Goal: Navigation & Orientation: Find specific page/section

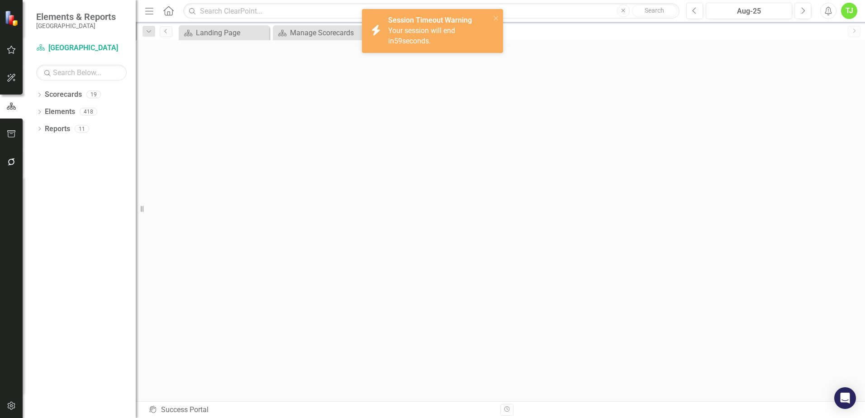
scroll to position [3, 0]
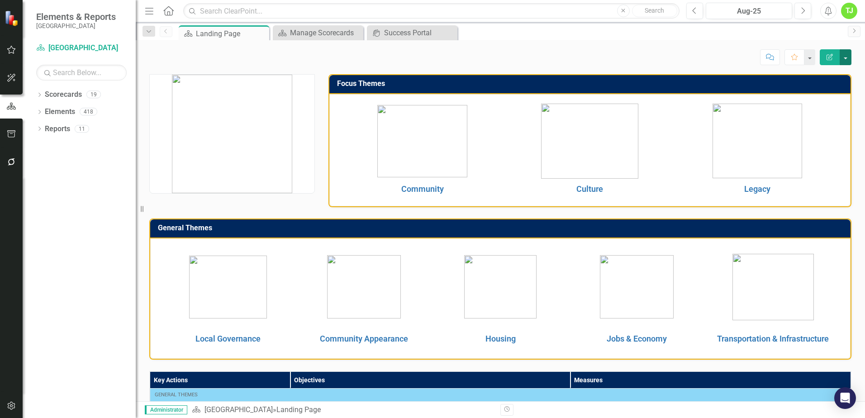
click at [847, 57] on button "button" at bounding box center [846, 57] width 12 height 16
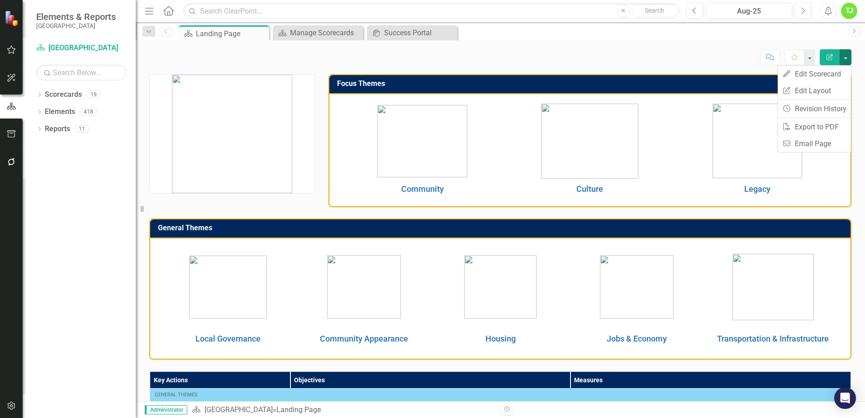
click at [496, 33] on div "Scorecard Landing Page Pin Close Scorecard Manage Scorecards Close icon.portal …" at bounding box center [510, 32] width 667 height 14
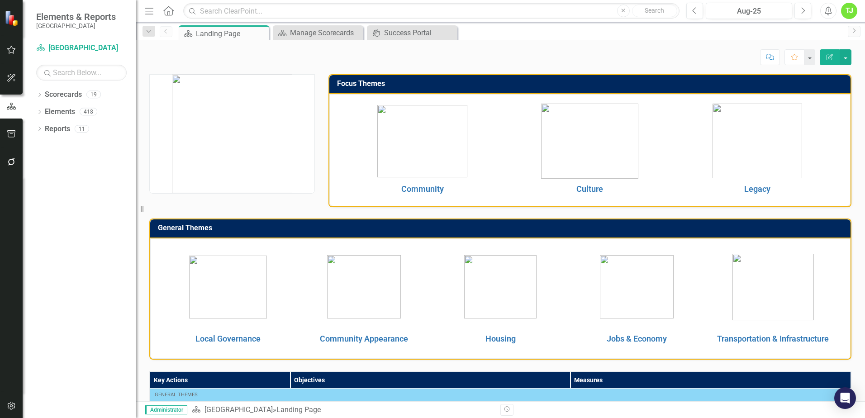
click at [846, 14] on div "TJ" at bounding box center [849, 11] width 16 height 16
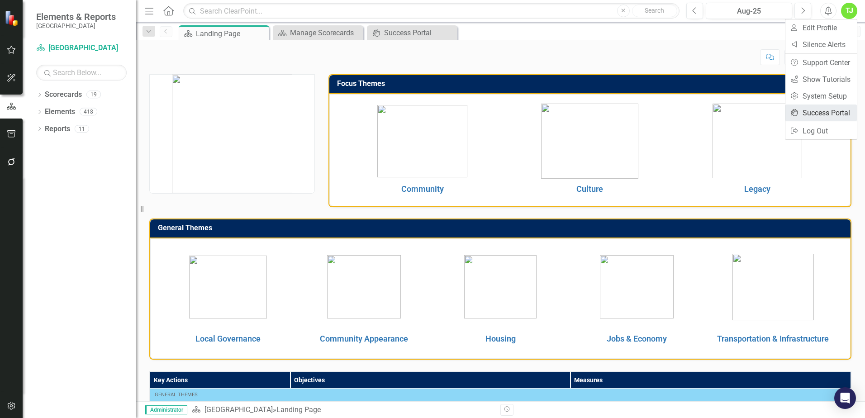
click at [846, 113] on link "icon.portal Success Portal" at bounding box center [821, 113] width 71 height 17
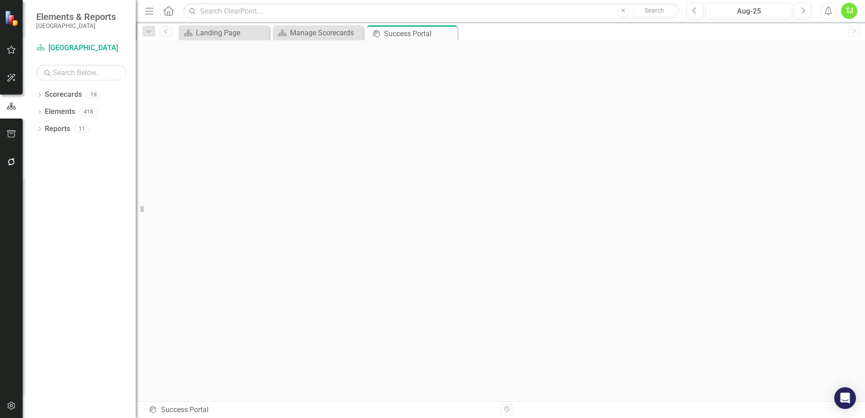
click at [848, 10] on div "TJ" at bounding box center [849, 11] width 16 height 16
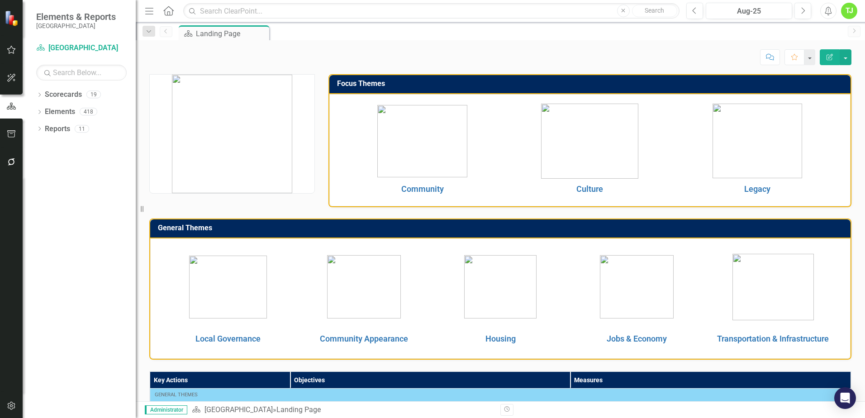
click at [851, 10] on div "TJ" at bounding box center [849, 11] width 16 height 16
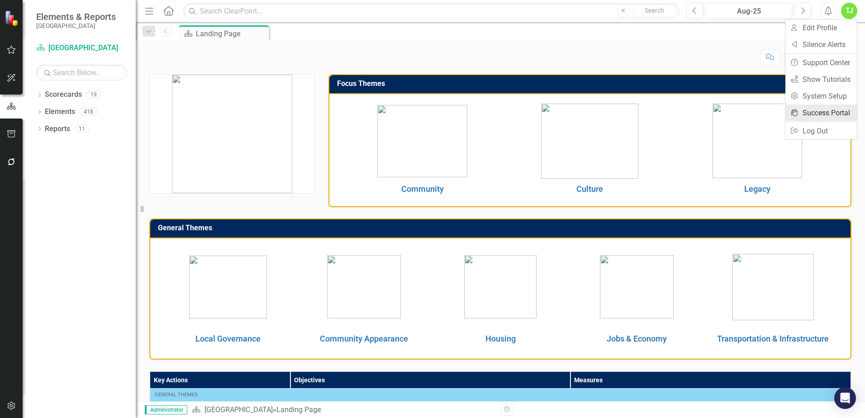
click at [820, 110] on link "icon.portal Success Portal" at bounding box center [821, 113] width 71 height 17
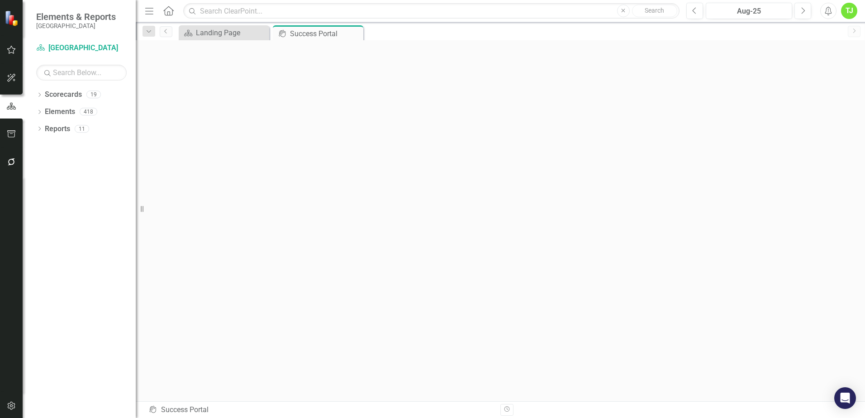
scroll to position [3, 0]
